Goal: Information Seeking & Learning: Compare options

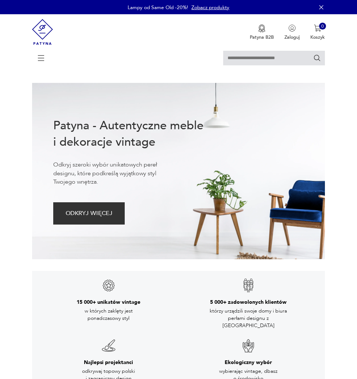
click at [40, 61] on icon at bounding box center [40, 57] width 25 height 8
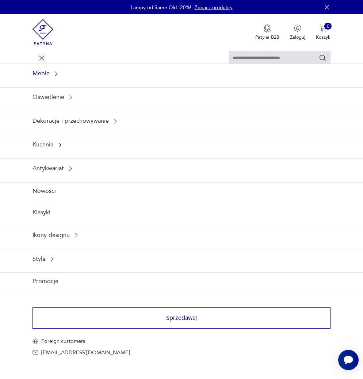
click at [58, 75] on icon at bounding box center [56, 73] width 7 height 7
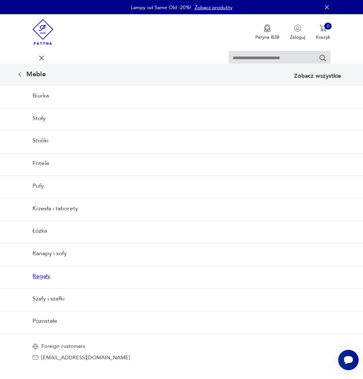
click at [39, 279] on link "Regały" at bounding box center [181, 276] width 363 height 20
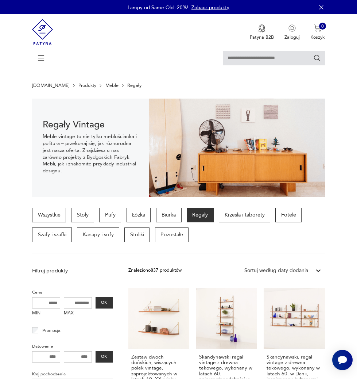
click at [317, 272] on icon at bounding box center [318, 270] width 7 height 7
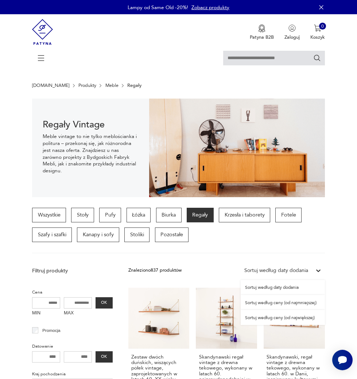
click at [303, 303] on div "Sortuj według ceny (od najmniejszej)" at bounding box center [283, 302] width 84 height 15
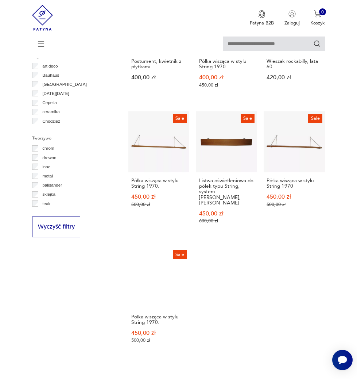
scroll to position [682, 0]
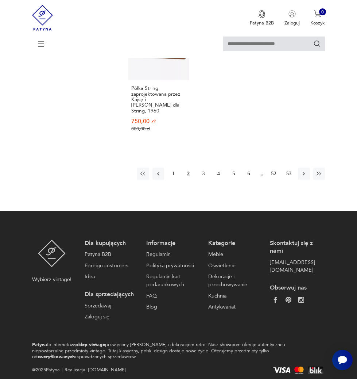
scroll to position [892, 0]
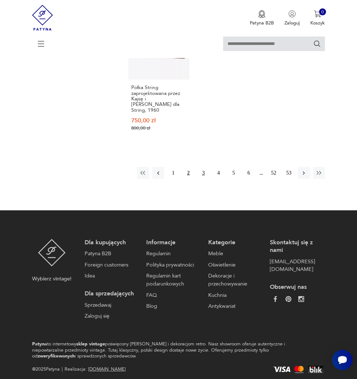
click at [205, 167] on button "3" at bounding box center [204, 173] width 12 height 12
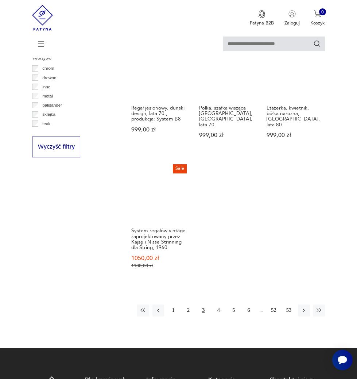
scroll to position [775, 0]
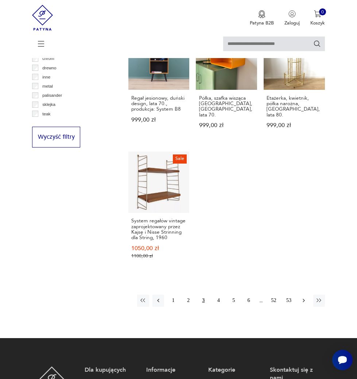
click at [307, 297] on icon "button" at bounding box center [304, 300] width 7 height 7
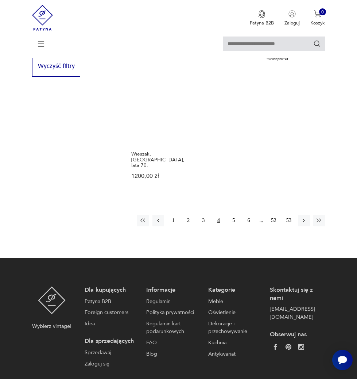
scroll to position [848, 0]
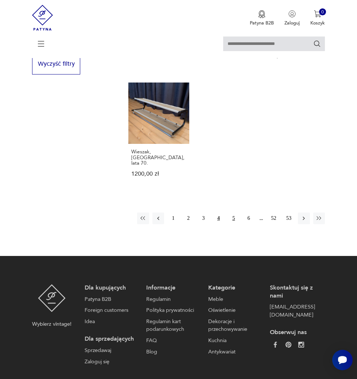
click at [233, 213] on button "5" at bounding box center [234, 219] width 12 height 12
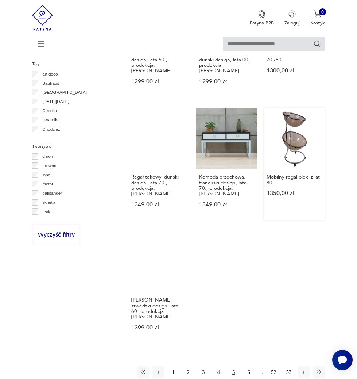
scroll to position [696, 0]
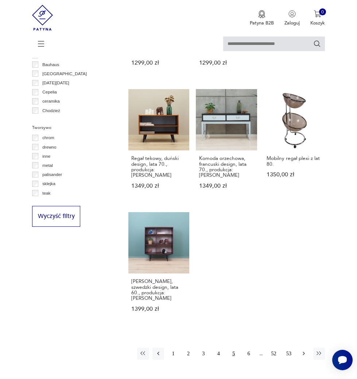
click at [304, 350] on icon "button" at bounding box center [304, 353] width 7 height 7
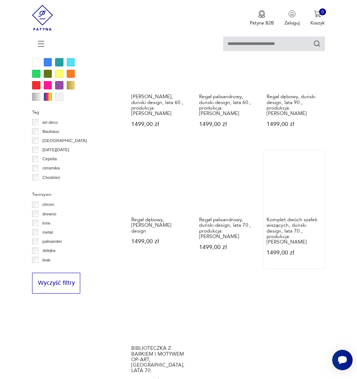
scroll to position [666, 0]
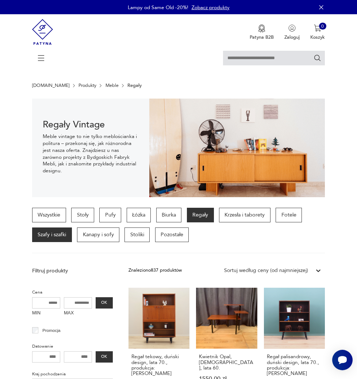
click at [51, 236] on p "Szafy i szafki" at bounding box center [52, 234] width 40 height 15
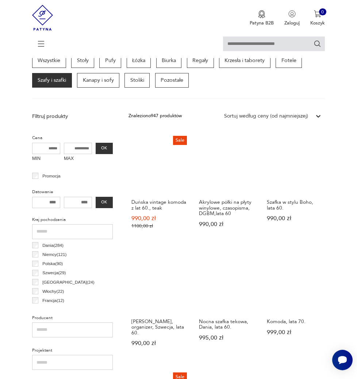
scroll to position [191, 0]
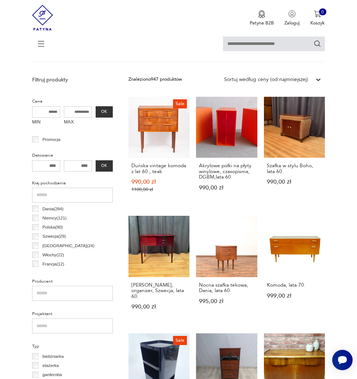
click at [318, 80] on icon at bounding box center [318, 80] width 4 height 3
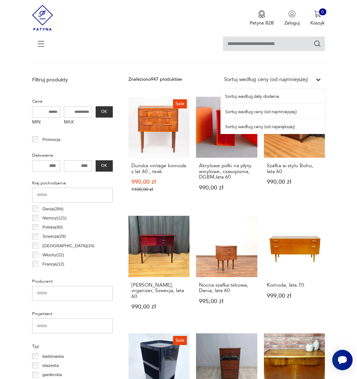
click at [264, 113] on div "Sortuj według ceny (od najmniejszej)" at bounding box center [273, 111] width 104 height 15
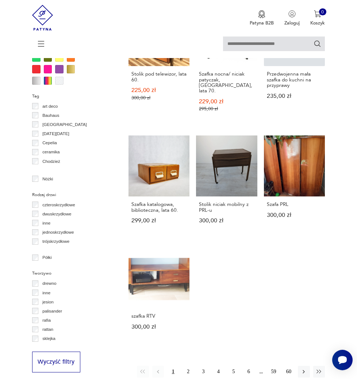
scroll to position [646, 0]
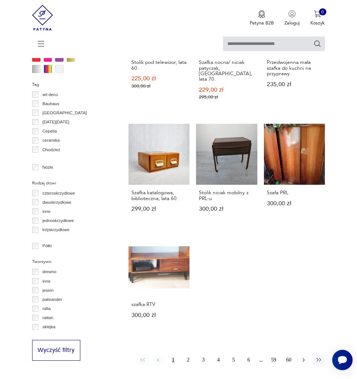
click at [304, 357] on icon "button" at bounding box center [304, 360] width 7 height 7
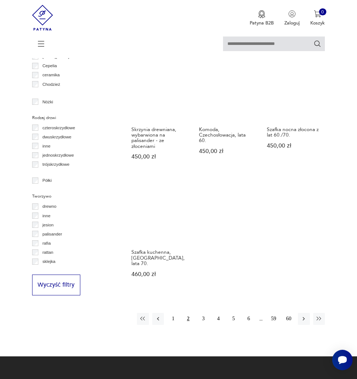
scroll to position [748, 0]
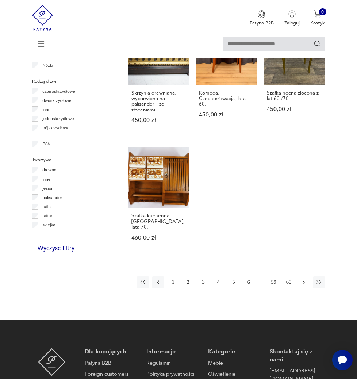
click at [302, 279] on icon "button" at bounding box center [304, 282] width 7 height 7
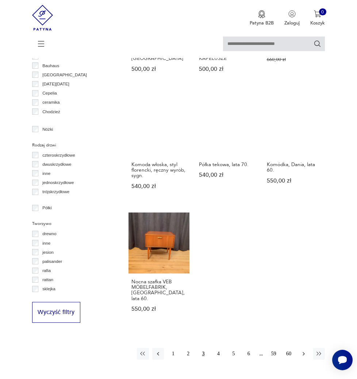
scroll to position [702, 0]
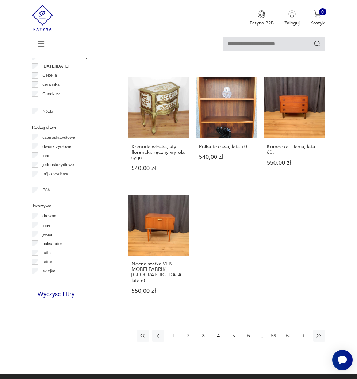
click at [306, 333] on icon "button" at bounding box center [304, 336] width 7 height 7
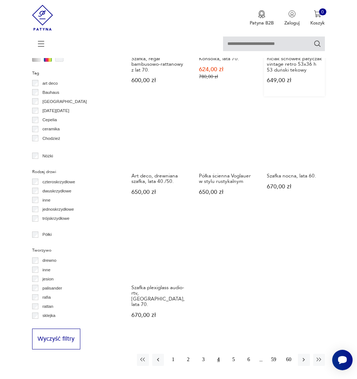
scroll to position [712, 0]
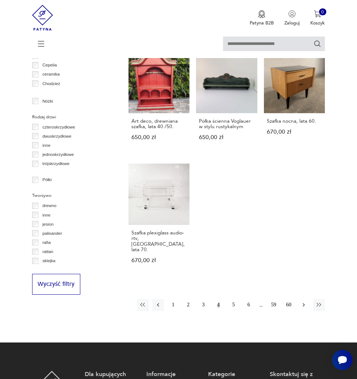
click at [301, 302] on icon "button" at bounding box center [304, 305] width 7 height 7
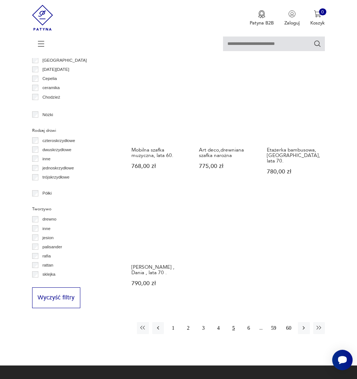
scroll to position [702, 0]
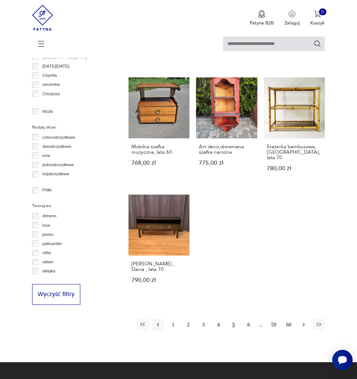
click at [306, 319] on button "button" at bounding box center [304, 325] width 12 height 12
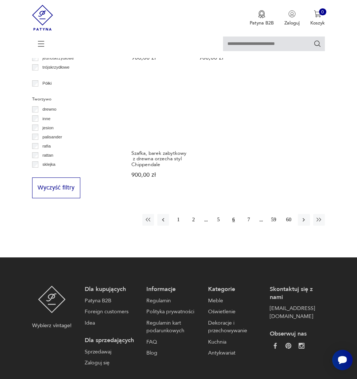
scroll to position [820, 0]
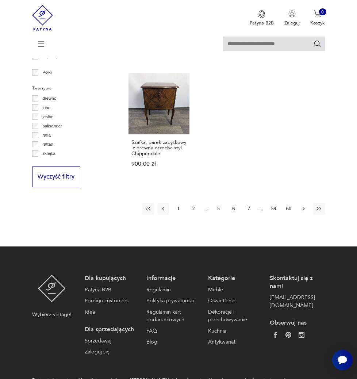
click at [300, 205] on button "button" at bounding box center [304, 209] width 12 height 12
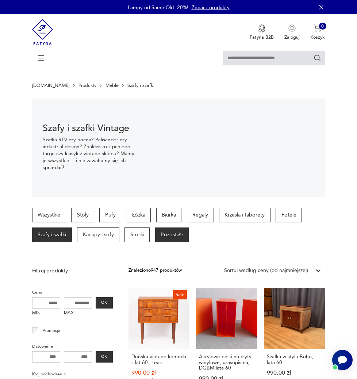
click at [184, 234] on p "Pozostałe" at bounding box center [172, 234] width 34 height 15
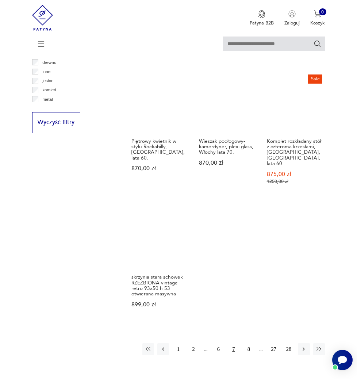
scroll to position [739, 0]
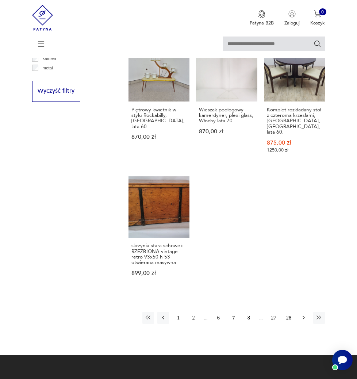
click at [301, 314] on icon "button" at bounding box center [304, 317] width 7 height 7
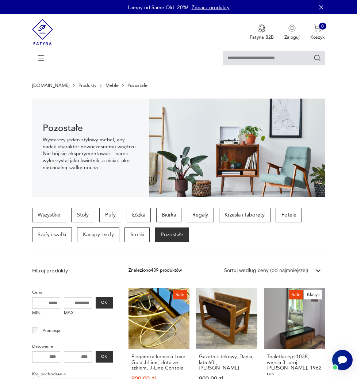
click at [258, 61] on input "text" at bounding box center [274, 58] width 102 height 15
click at [204, 54] on div at bounding box center [178, 62] width 293 height 22
click at [44, 58] on icon at bounding box center [41, 58] width 26 height 26
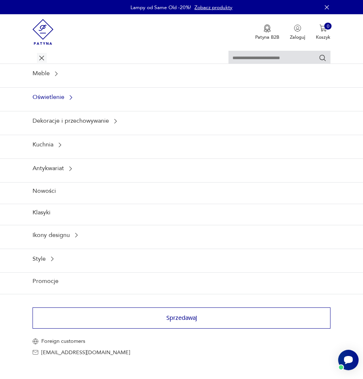
click at [41, 95] on div "Oświetlenie" at bounding box center [181, 97] width 363 height 20
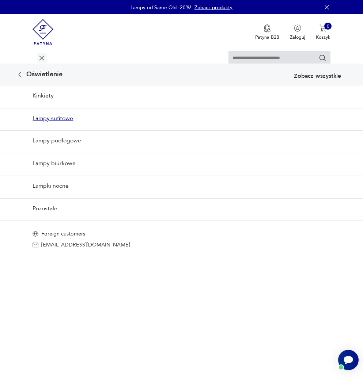
click at [45, 116] on link "Lampy sufitowe" at bounding box center [181, 118] width 363 height 20
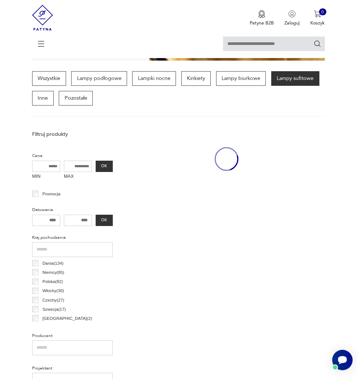
scroll to position [154, 0]
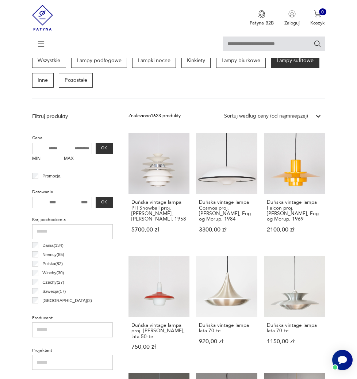
click at [322, 116] on div at bounding box center [318, 116] width 13 height 13
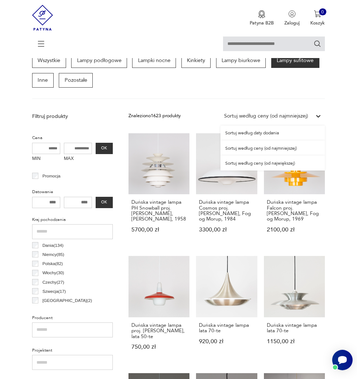
click at [319, 116] on icon at bounding box center [318, 115] width 7 height 7
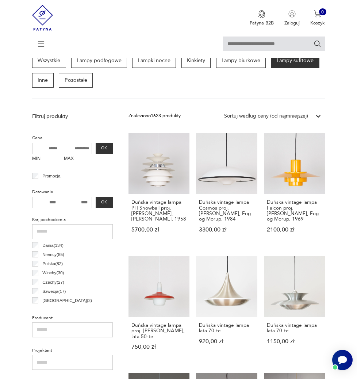
click at [319, 116] on icon at bounding box center [318, 115] width 7 height 7
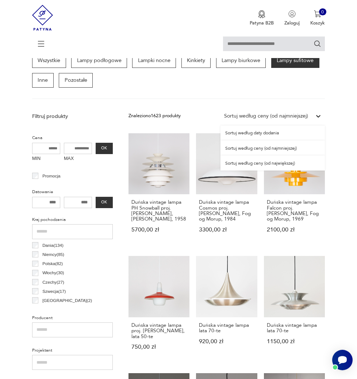
click at [250, 149] on div "Sortuj według ceny (od najmniejszej)" at bounding box center [273, 148] width 104 height 15
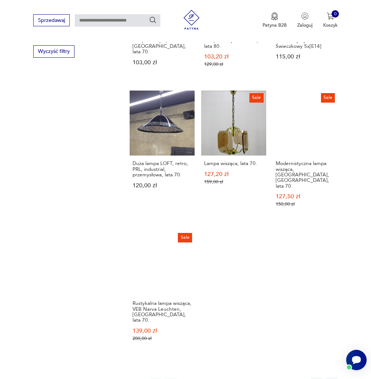
scroll to position [754, 0]
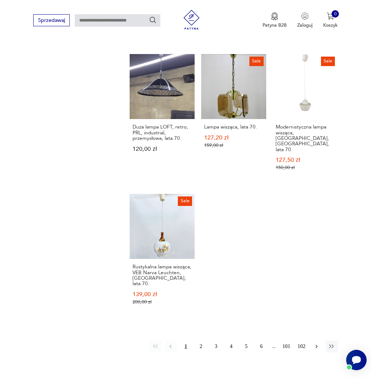
click at [315, 343] on icon "button" at bounding box center [316, 346] width 7 height 7
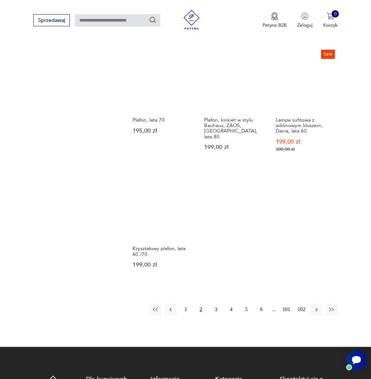
scroll to position [863, 0]
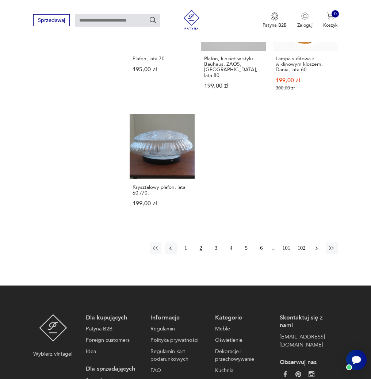
click at [319, 245] on icon "button" at bounding box center [316, 248] width 7 height 7
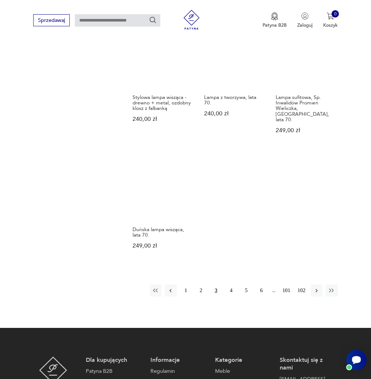
scroll to position [863, 0]
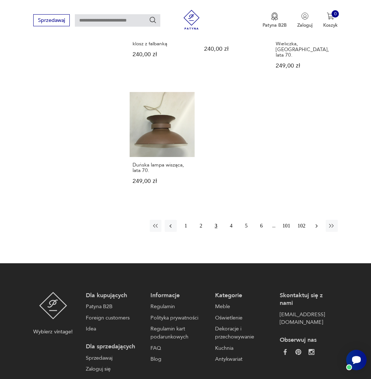
click at [317, 223] on icon "button" at bounding box center [316, 226] width 7 height 7
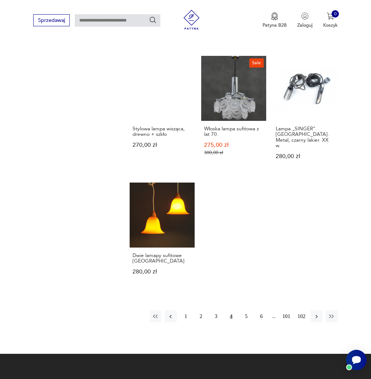
scroll to position [754, 0]
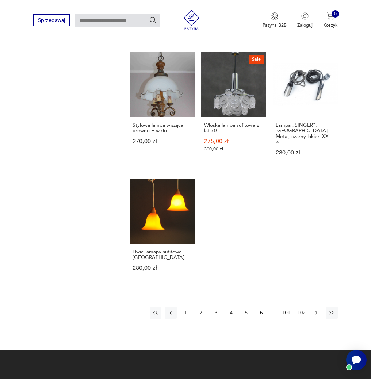
click at [315, 307] on button "button" at bounding box center [317, 313] width 12 height 12
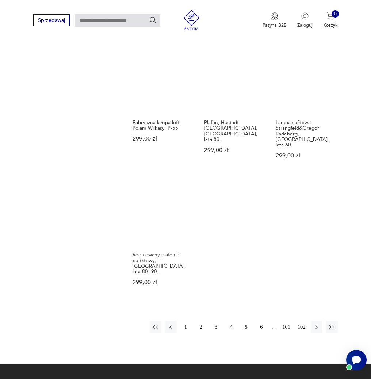
scroll to position [754, 0]
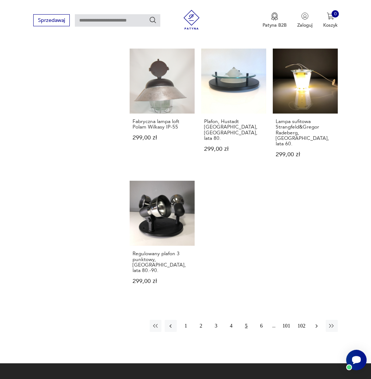
click at [315, 323] on icon "button" at bounding box center [316, 326] width 7 height 7
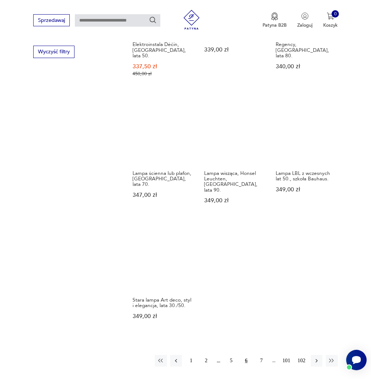
scroll to position [754, 0]
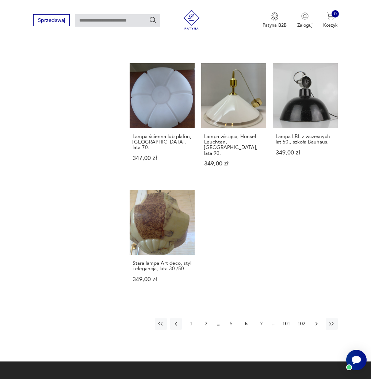
click at [316, 321] on icon "button" at bounding box center [316, 324] width 7 height 7
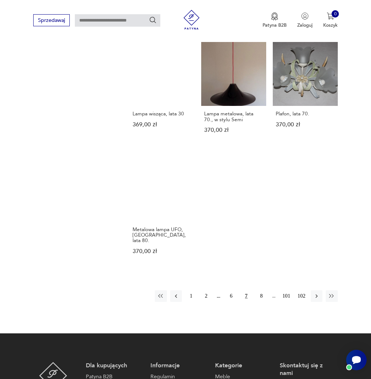
scroll to position [754, 0]
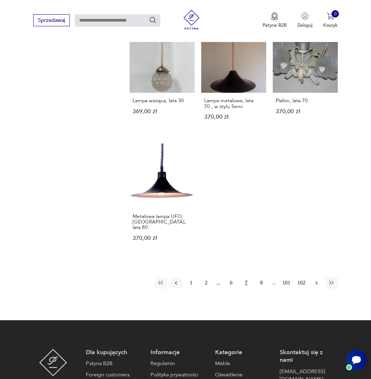
click at [315, 277] on button "button" at bounding box center [317, 283] width 12 height 12
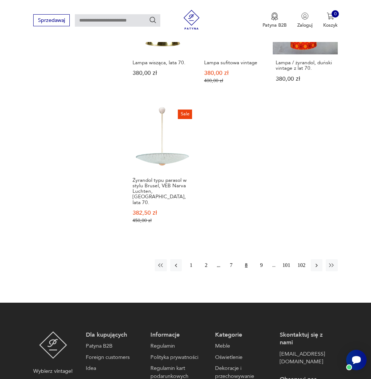
scroll to position [863, 0]
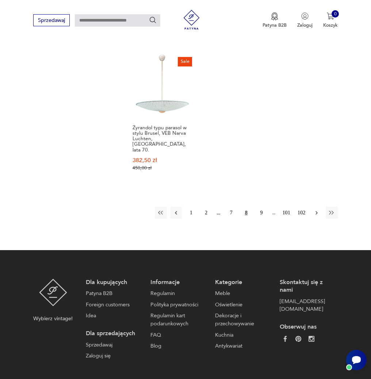
click at [311, 207] on button "button" at bounding box center [317, 213] width 12 height 12
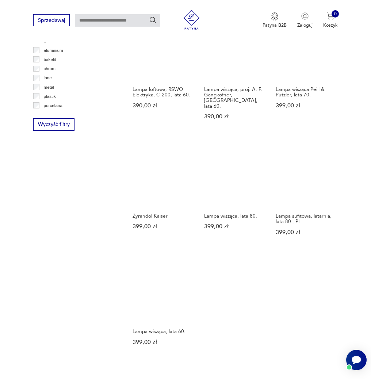
scroll to position [754, 0]
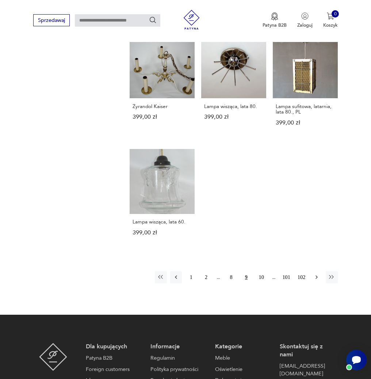
click at [317, 274] on icon "button" at bounding box center [316, 277] width 7 height 7
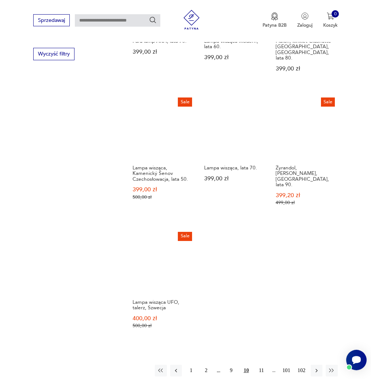
scroll to position [754, 0]
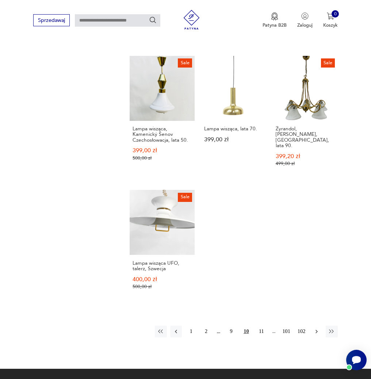
click at [313, 326] on button "button" at bounding box center [317, 332] width 12 height 12
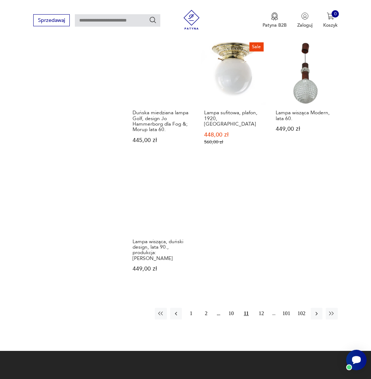
scroll to position [717, 0]
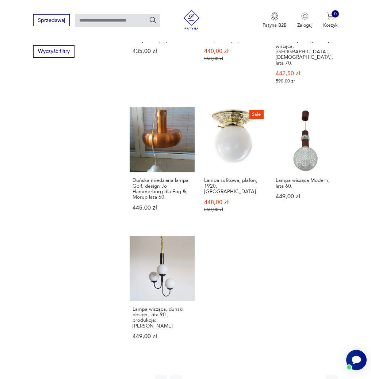
click at [317, 379] on icon "button" at bounding box center [316, 381] width 2 height 4
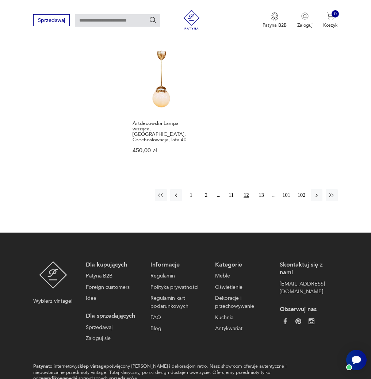
scroll to position [888, 0]
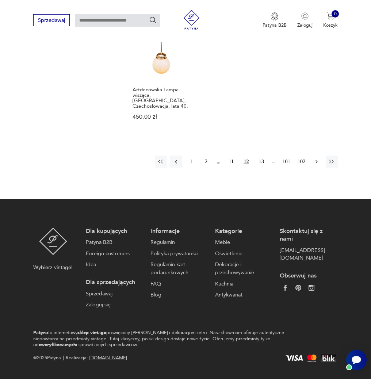
click at [316, 156] on button "button" at bounding box center [317, 162] width 12 height 12
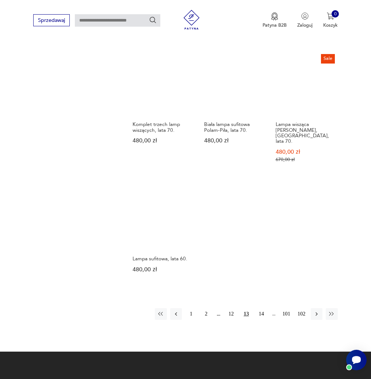
scroll to position [754, 0]
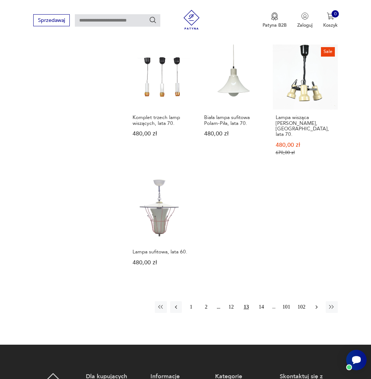
click at [317, 301] on button "button" at bounding box center [317, 307] width 12 height 12
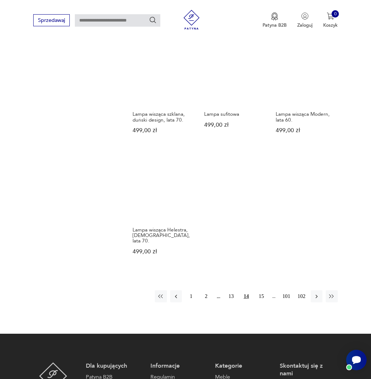
scroll to position [754, 0]
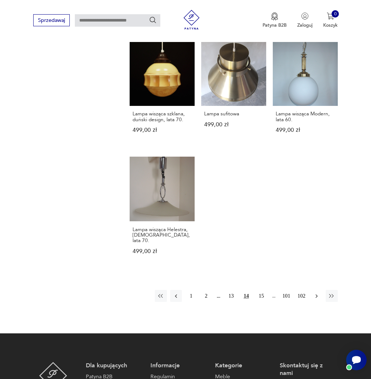
click at [315, 293] on icon "button" at bounding box center [316, 296] width 7 height 7
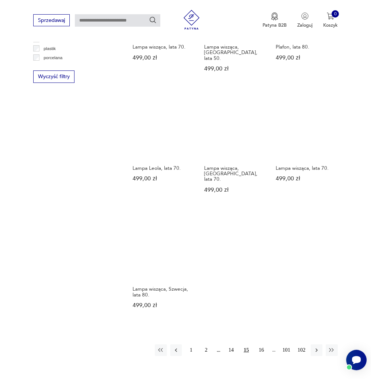
scroll to position [754, 0]
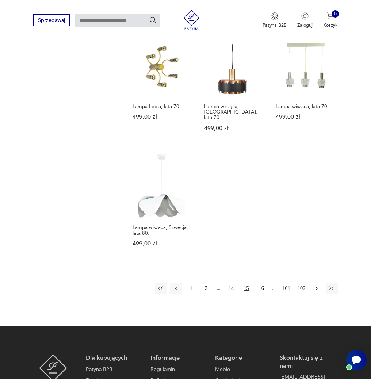
click at [318, 285] on icon "button" at bounding box center [316, 288] width 7 height 7
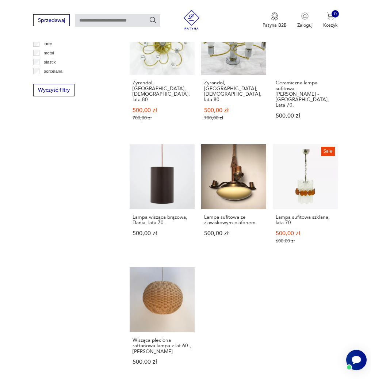
scroll to position [703, 0]
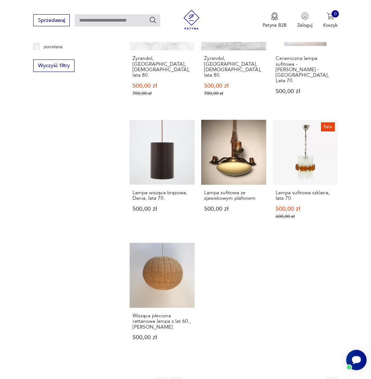
click at [316, 379] on icon "button" at bounding box center [316, 382] width 7 height 7
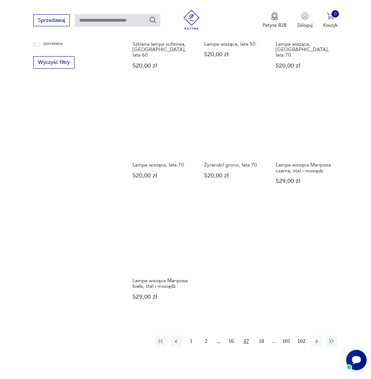
scroll to position [754, 0]
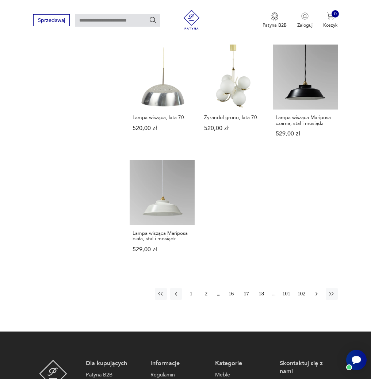
click at [316, 292] on icon "button" at bounding box center [316, 294] width 2 height 4
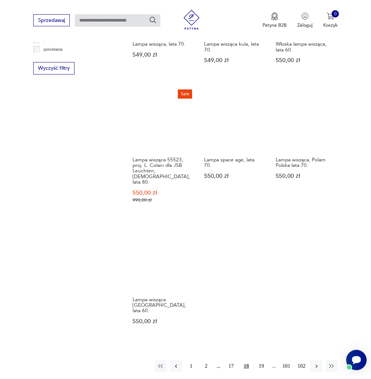
scroll to position [717, 0]
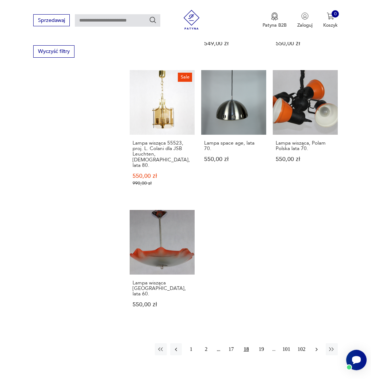
click at [318, 346] on icon "button" at bounding box center [316, 349] width 7 height 7
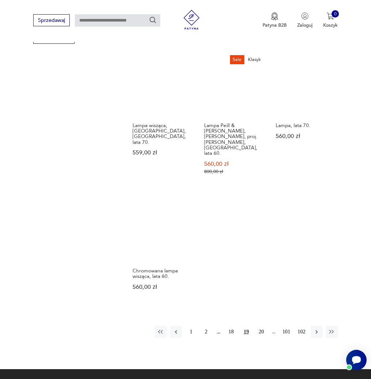
scroll to position [754, 0]
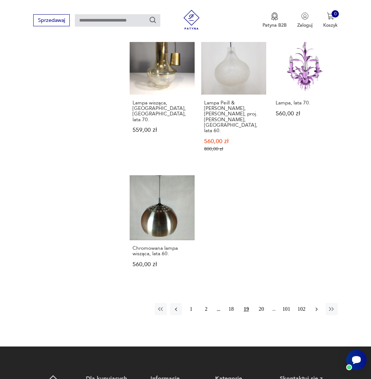
click at [317, 306] on icon "button" at bounding box center [316, 309] width 7 height 7
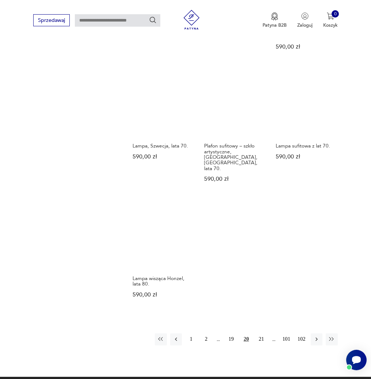
scroll to position [790, 0]
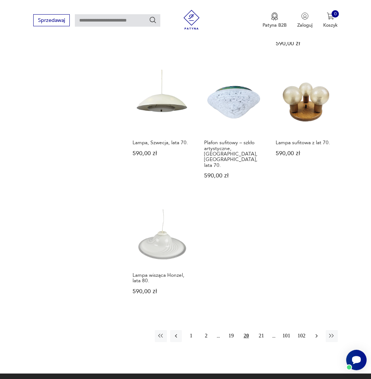
click at [314, 333] on icon "button" at bounding box center [316, 336] width 7 height 7
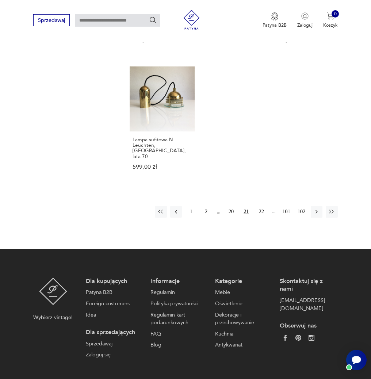
scroll to position [866, 0]
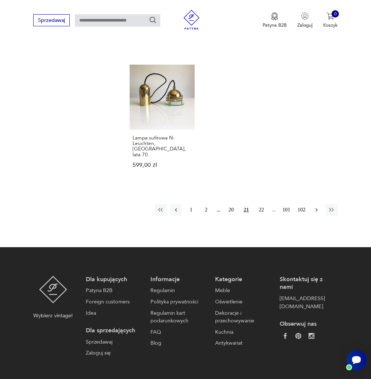
click at [314, 207] on icon "button" at bounding box center [316, 210] width 7 height 7
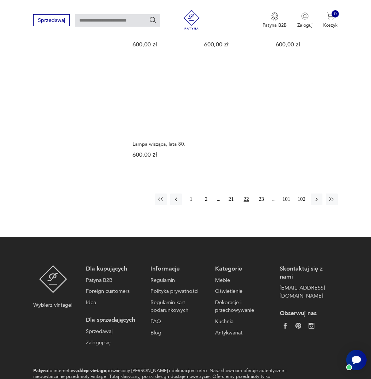
scroll to position [827, 0]
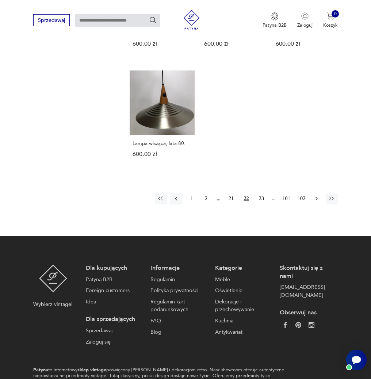
click at [316, 195] on icon "button" at bounding box center [316, 198] width 7 height 7
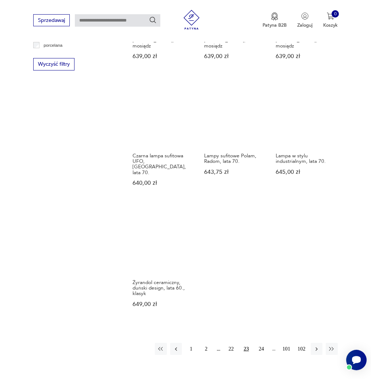
scroll to position [717, 0]
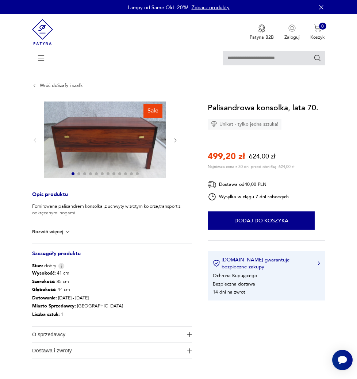
click at [176, 140] on icon "button" at bounding box center [175, 140] width 5 height 5
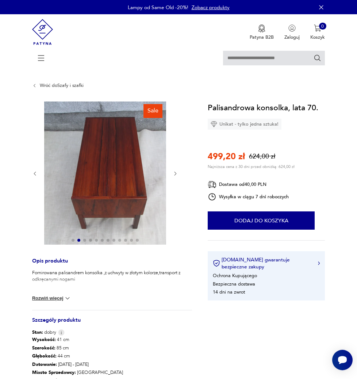
click at [176, 175] on icon "button" at bounding box center [175, 173] width 5 height 5
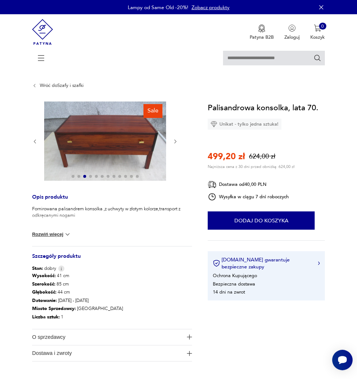
click at [176, 141] on icon "button" at bounding box center [176, 141] width 2 height 4
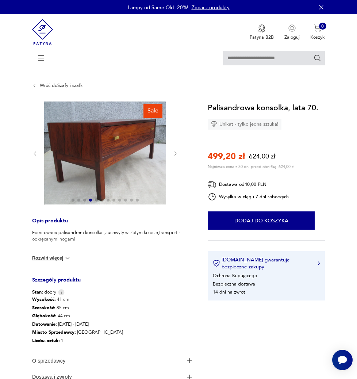
click at [175, 140] on div at bounding box center [105, 154] width 146 height 104
click at [176, 153] on icon "button" at bounding box center [175, 153] width 5 height 5
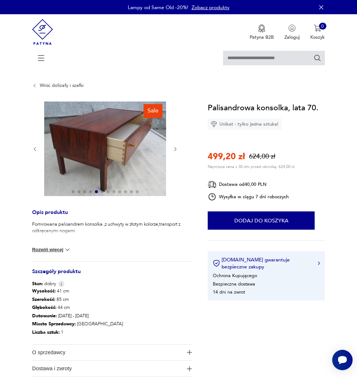
click at [176, 153] on div at bounding box center [105, 150] width 146 height 96
click at [176, 148] on icon "button" at bounding box center [175, 148] width 5 height 5
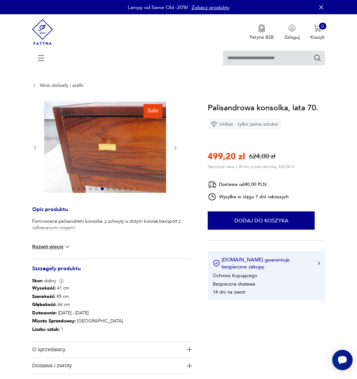
click at [176, 148] on icon "button" at bounding box center [175, 147] width 5 height 5
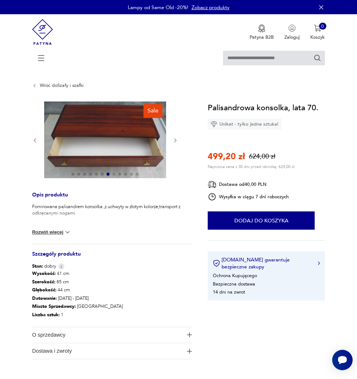
click at [176, 148] on div at bounding box center [105, 141] width 146 height 78
click at [177, 141] on icon "button" at bounding box center [175, 140] width 5 height 5
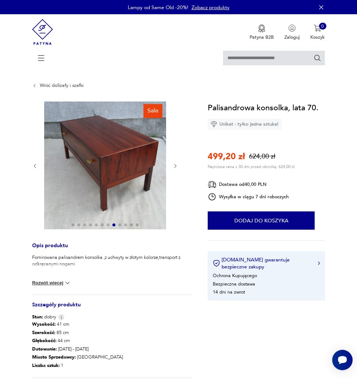
click at [176, 165] on icon "button" at bounding box center [175, 165] width 5 height 5
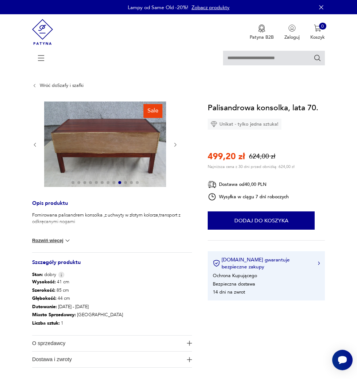
click at [175, 145] on icon "button" at bounding box center [175, 144] width 5 height 5
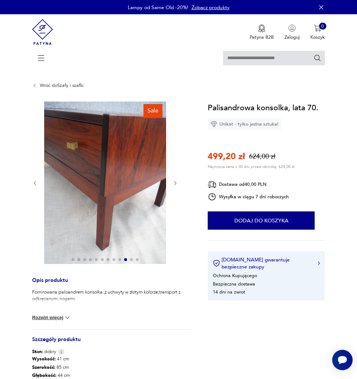
click at [177, 183] on icon "button" at bounding box center [175, 182] width 5 height 5
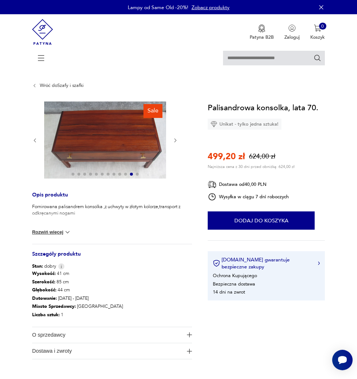
click at [175, 140] on icon "button" at bounding box center [175, 140] width 5 height 5
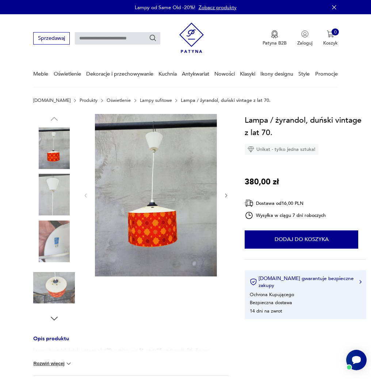
click at [53, 286] on img at bounding box center [54, 288] width 42 height 42
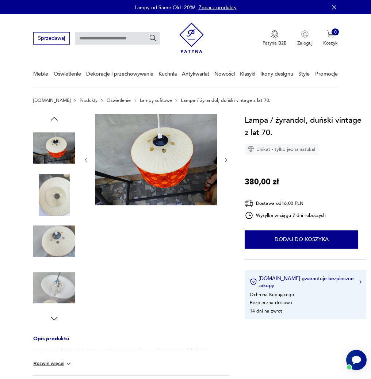
click at [52, 286] on img at bounding box center [54, 288] width 42 height 42
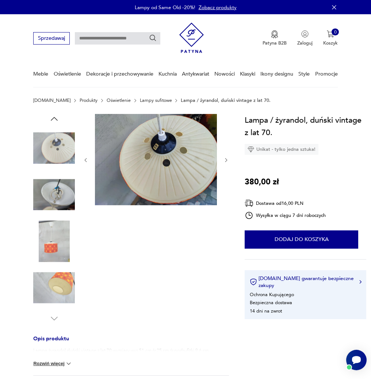
click at [58, 291] on img at bounding box center [54, 288] width 42 height 42
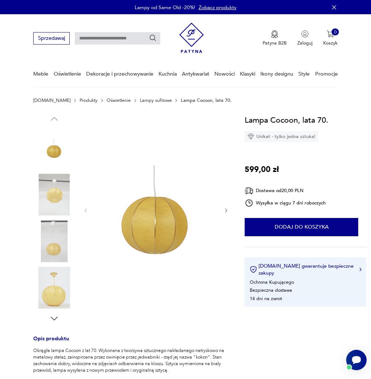
click at [61, 205] on img at bounding box center [54, 195] width 42 height 42
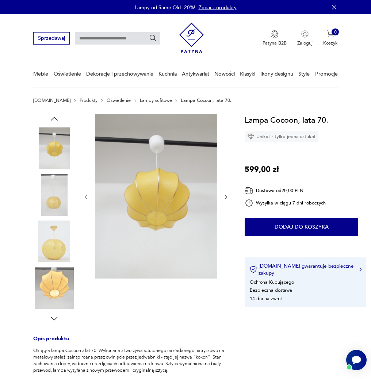
click at [58, 196] on img at bounding box center [54, 195] width 42 height 42
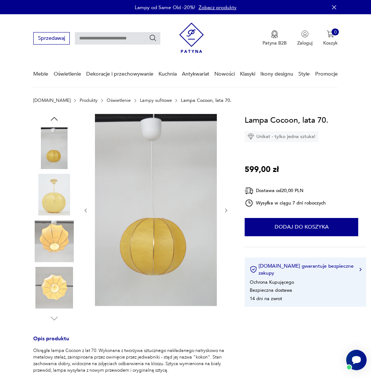
click at [54, 243] on img at bounding box center [54, 242] width 42 height 42
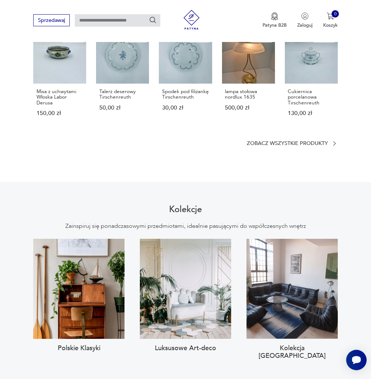
scroll to position [435, 0]
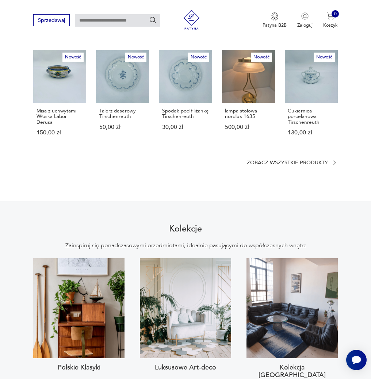
click at [102, 22] on input "text" at bounding box center [117, 20] width 85 height 12
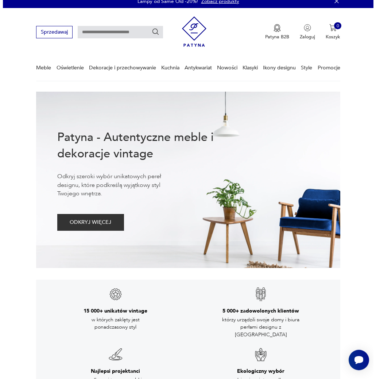
scroll to position [0, 0]
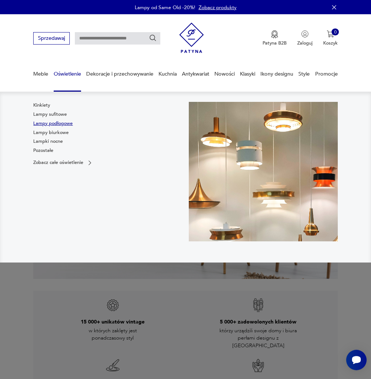
click at [58, 122] on link "Lampy podłogowe" at bounding box center [52, 123] width 39 height 7
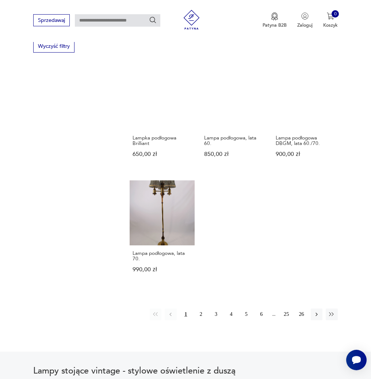
scroll to position [808, 0]
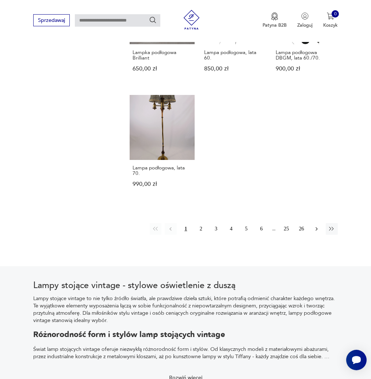
click at [317, 229] on icon "button" at bounding box center [316, 229] width 2 height 4
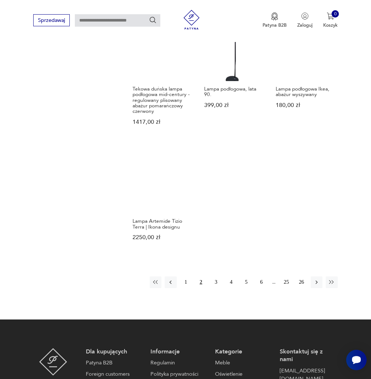
scroll to position [827, 0]
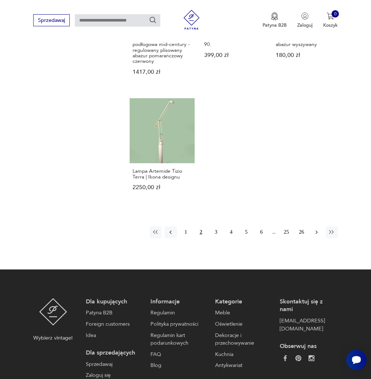
click at [314, 229] on icon "button" at bounding box center [316, 232] width 7 height 7
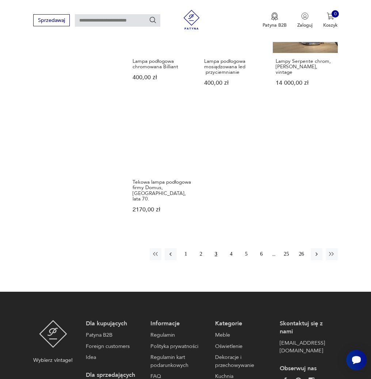
scroll to position [863, 0]
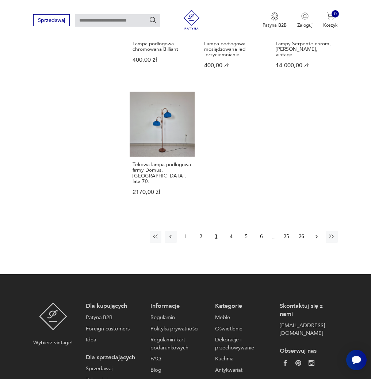
click at [313, 233] on icon "button" at bounding box center [316, 236] width 7 height 7
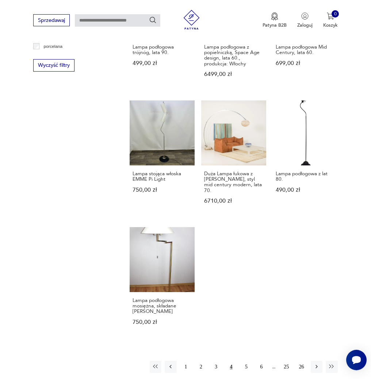
scroll to position [716, 0]
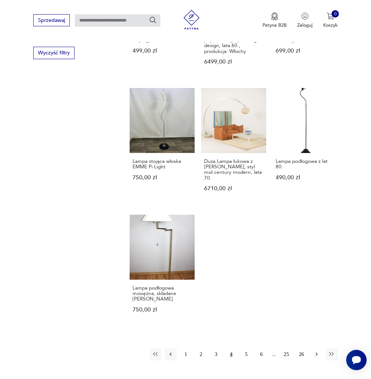
click at [314, 351] on icon "button" at bounding box center [316, 354] width 7 height 7
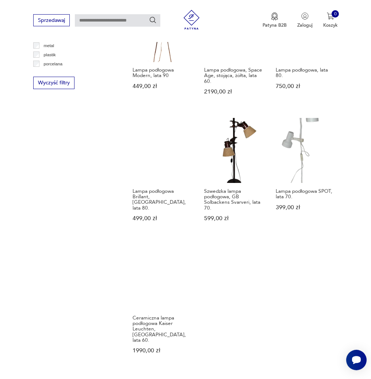
scroll to position [717, 0]
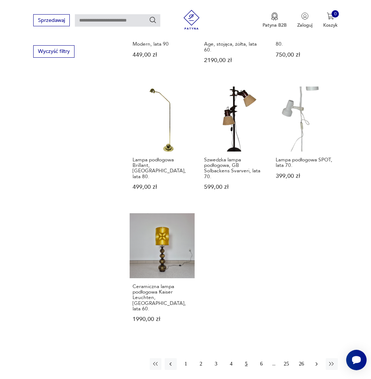
click at [314, 358] on button "button" at bounding box center [317, 364] width 12 height 12
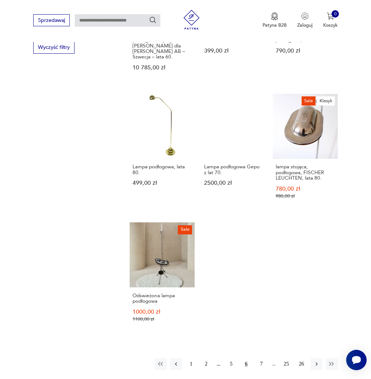
scroll to position [734, 0]
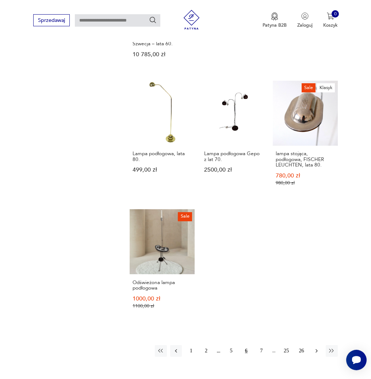
click at [315, 348] on icon "button" at bounding box center [316, 351] width 7 height 7
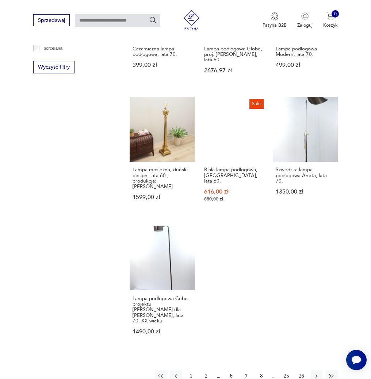
scroll to position [717, 0]
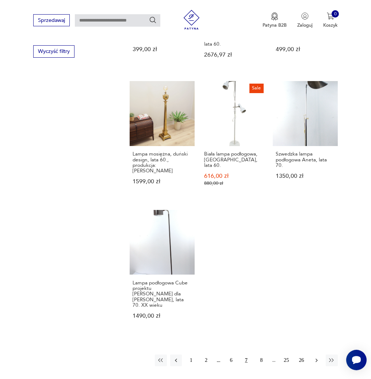
click at [317, 355] on button "button" at bounding box center [317, 361] width 12 height 12
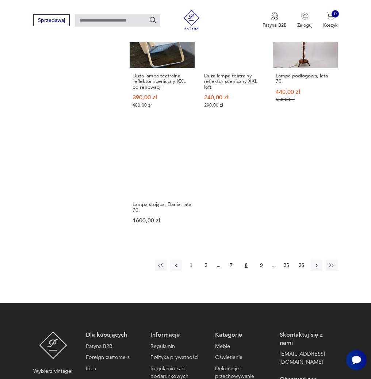
scroll to position [863, 0]
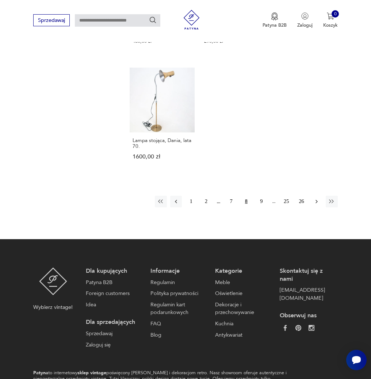
click at [317, 198] on icon "button" at bounding box center [316, 201] width 7 height 7
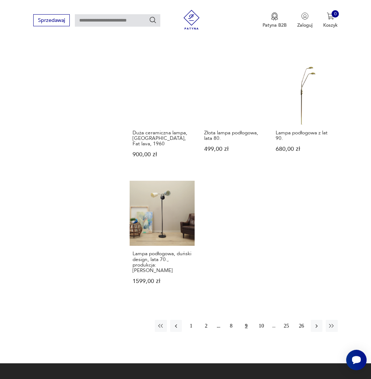
scroll to position [754, 0]
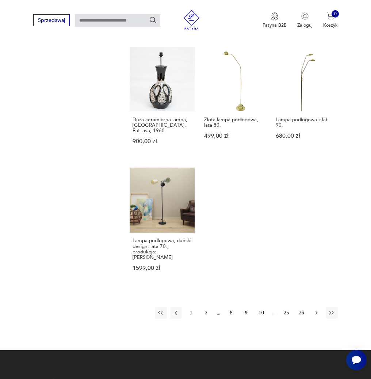
click at [314, 307] on button "button" at bounding box center [317, 313] width 12 height 12
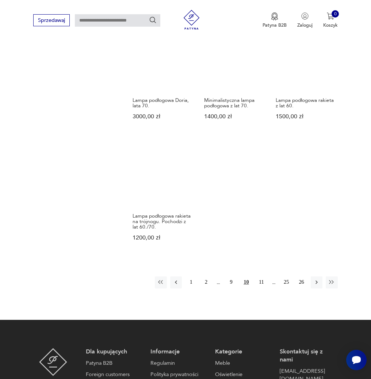
scroll to position [827, 0]
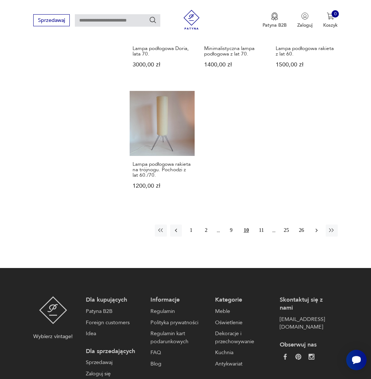
click at [316, 227] on icon "button" at bounding box center [316, 230] width 7 height 7
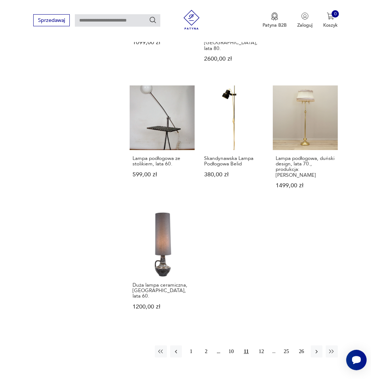
scroll to position [754, 0]
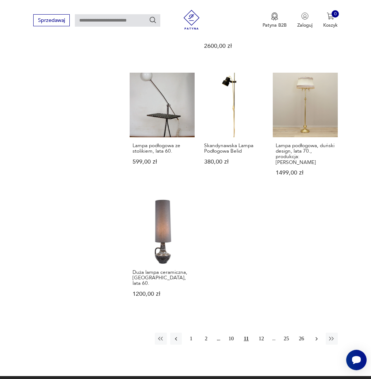
click at [315, 336] on icon "button" at bounding box center [316, 339] width 7 height 7
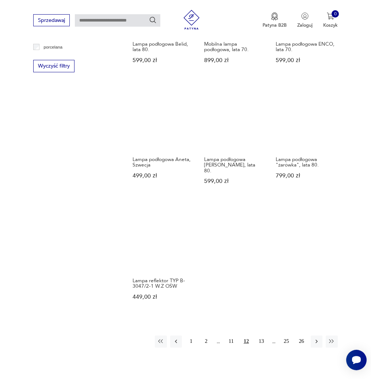
scroll to position [767, 0]
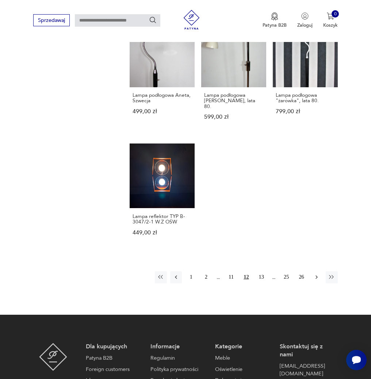
click at [316, 276] on icon "button" at bounding box center [316, 278] width 2 height 4
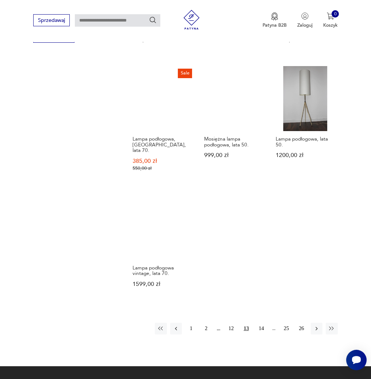
scroll to position [790, 0]
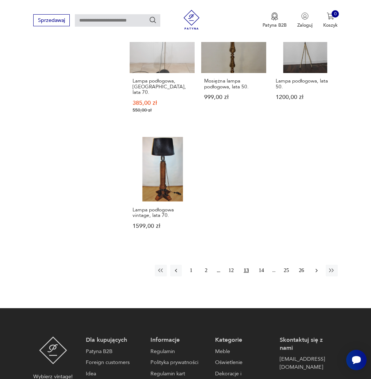
click at [313, 267] on icon "button" at bounding box center [316, 270] width 7 height 7
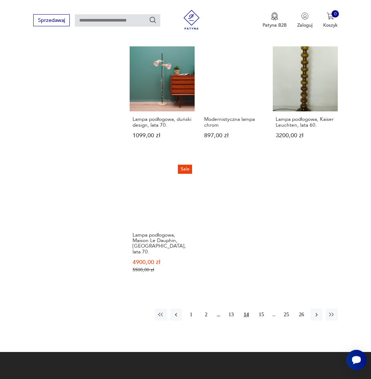
scroll to position [754, 0]
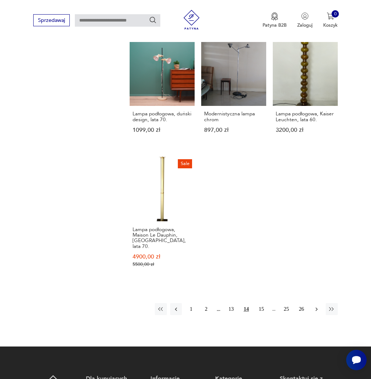
click at [315, 306] on icon "button" at bounding box center [316, 309] width 7 height 7
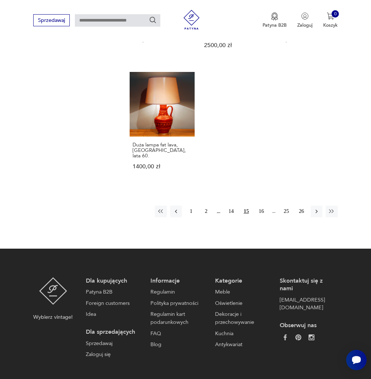
scroll to position [827, 0]
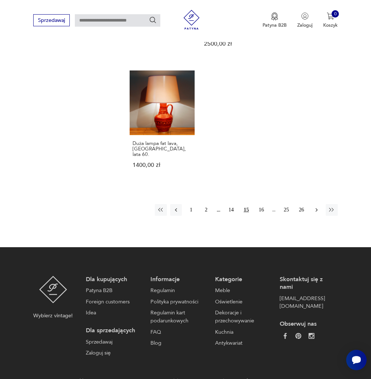
click at [316, 204] on button "button" at bounding box center [317, 210] width 12 height 12
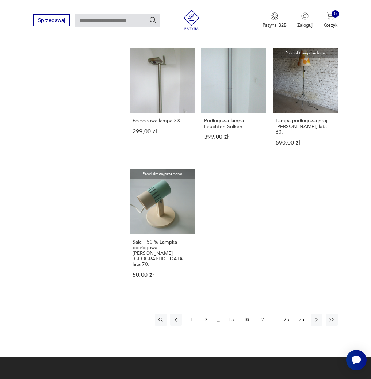
scroll to position [754, 0]
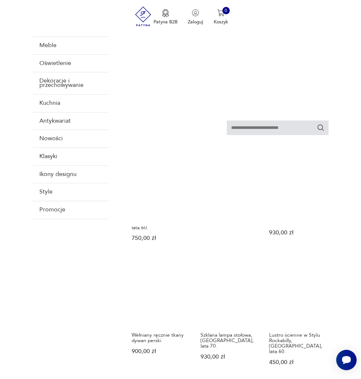
scroll to position [677, 0]
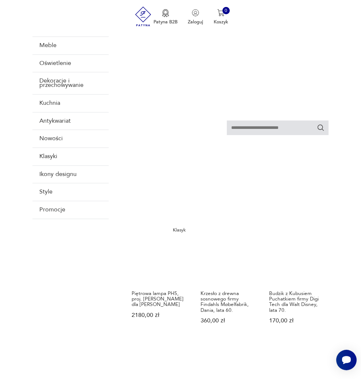
scroll to position [714, 0]
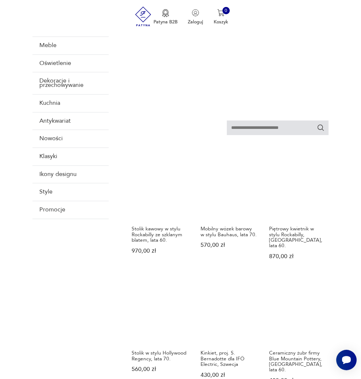
scroll to position [677, 0]
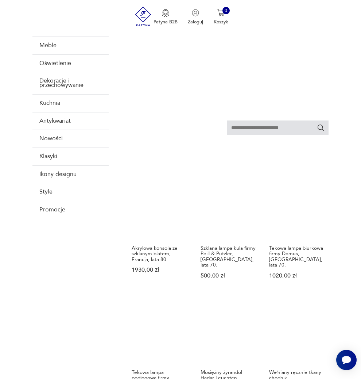
scroll to position [641, 0]
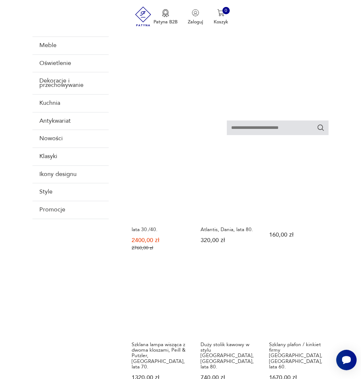
scroll to position [750, 0]
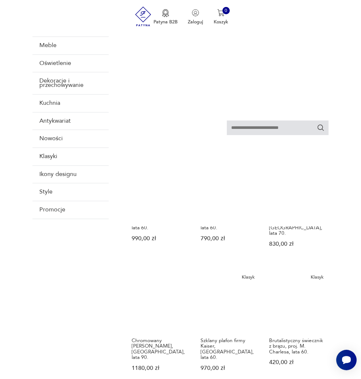
scroll to position [714, 0]
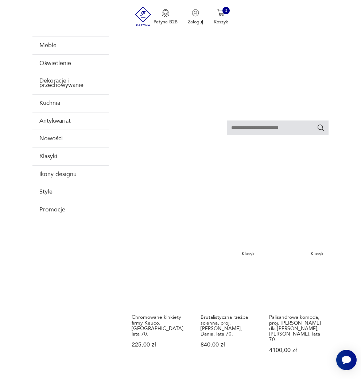
scroll to position [714, 0]
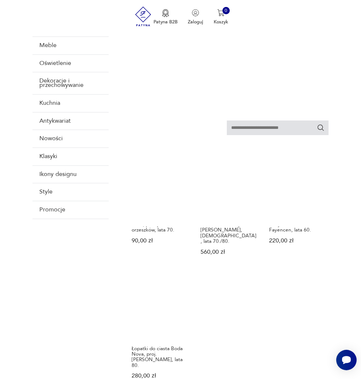
scroll to position [794, 0]
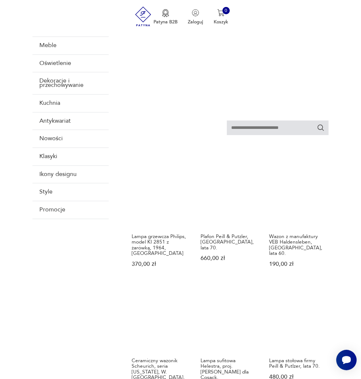
scroll to position [677, 0]
